Goal: Find specific page/section

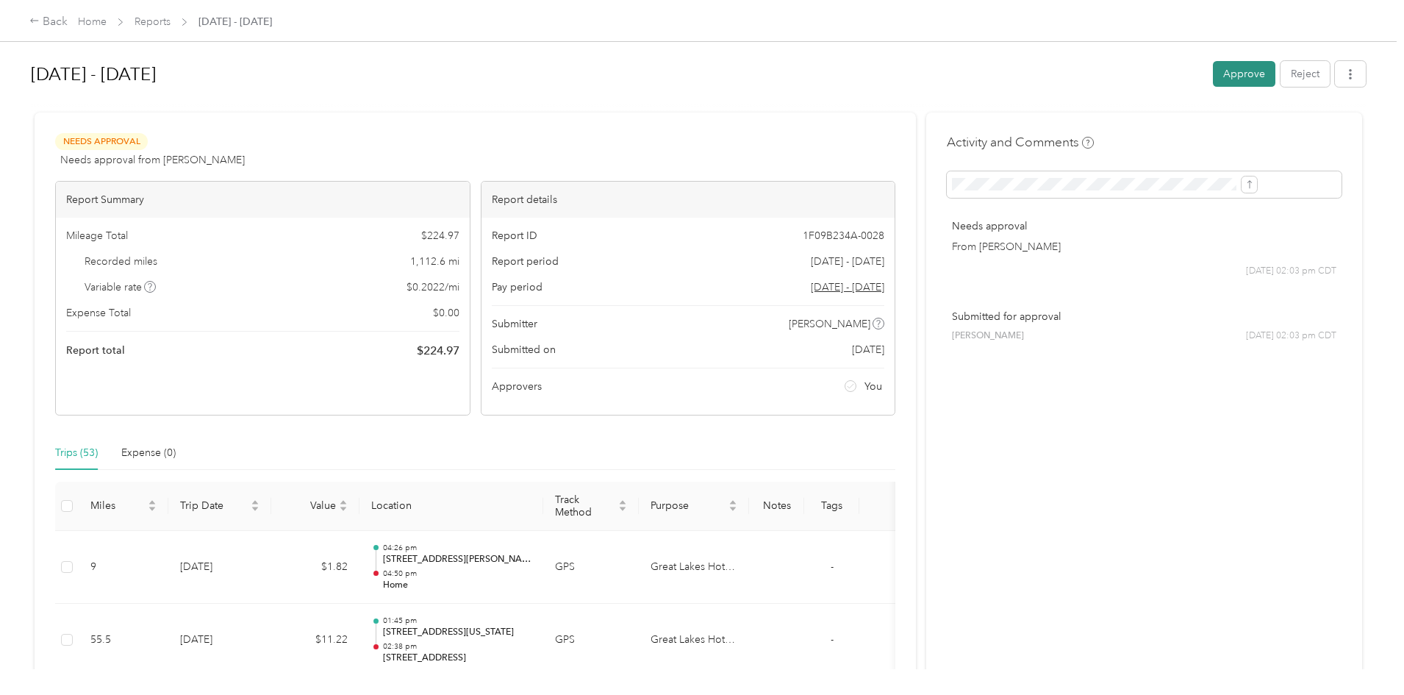
click at [1213, 84] on button "Approve" at bounding box center [1244, 74] width 62 height 26
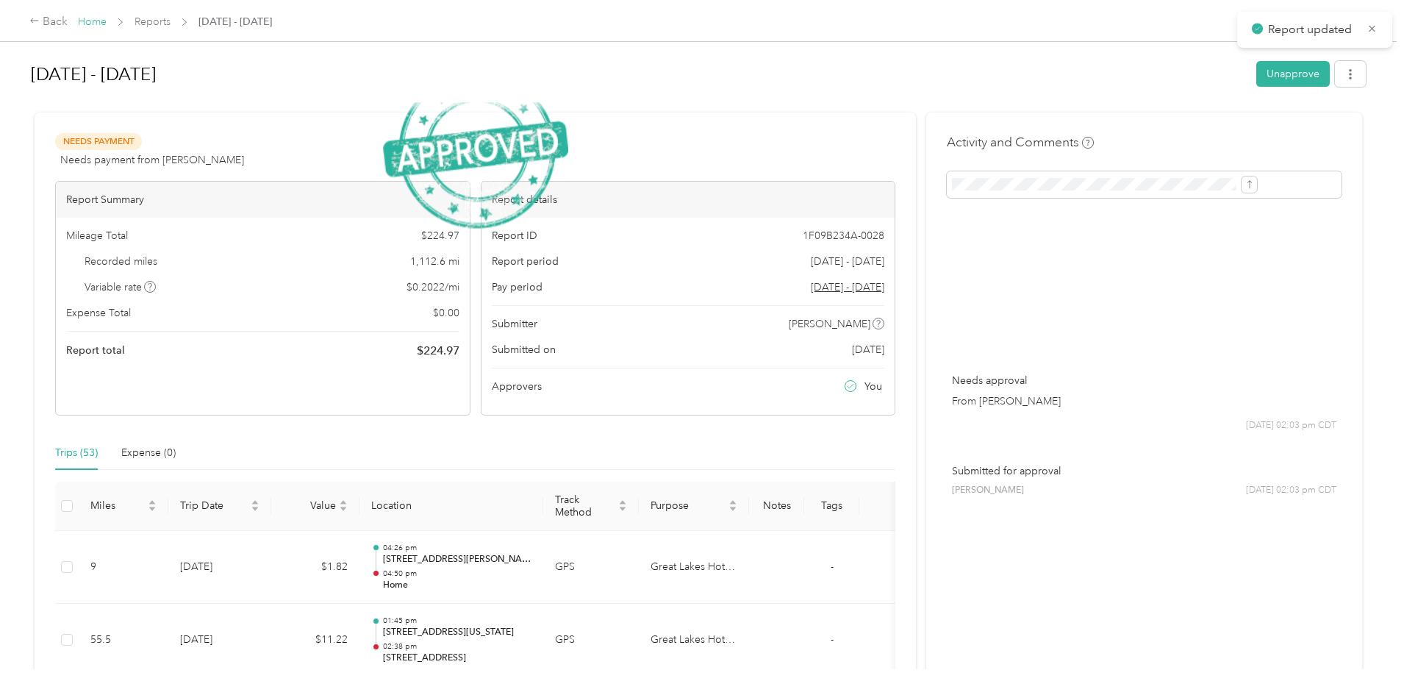
click at [107, 23] on link "Home" at bounding box center [92, 21] width 29 height 12
